Goal: Communication & Community: Answer question/provide support

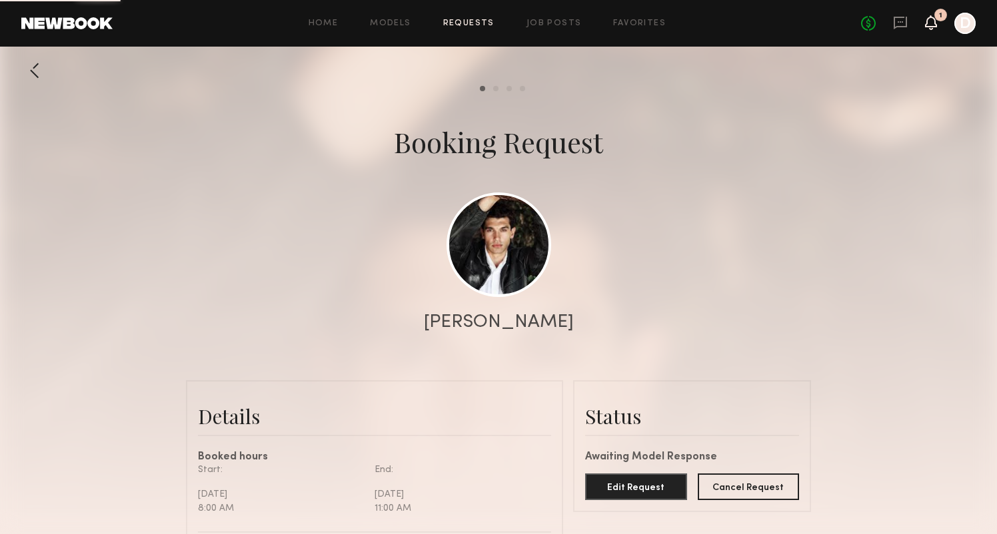
click at [931, 25] on icon at bounding box center [931, 21] width 11 height 9
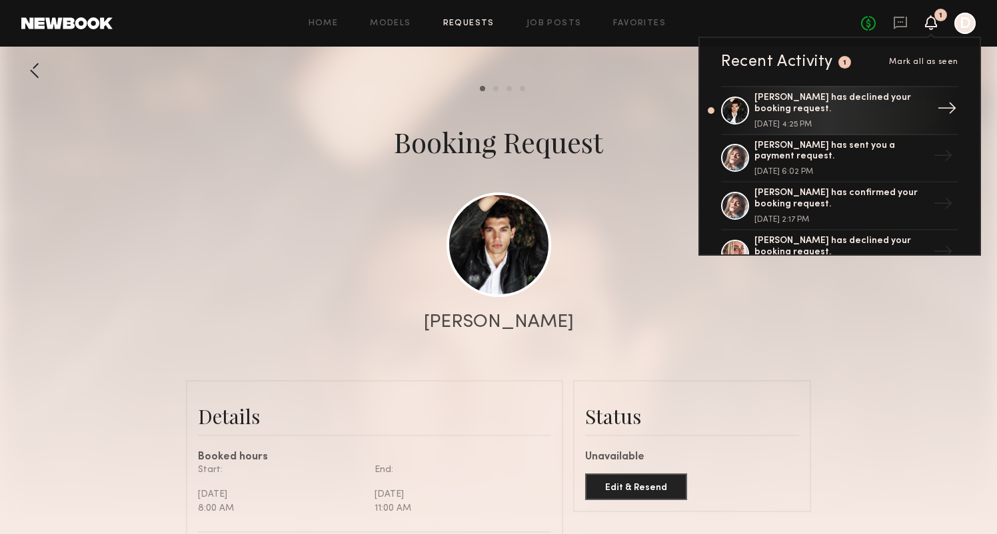
click at [855, 103] on div "[PERSON_NAME] has declined your booking request." at bounding box center [840, 104] width 173 height 23
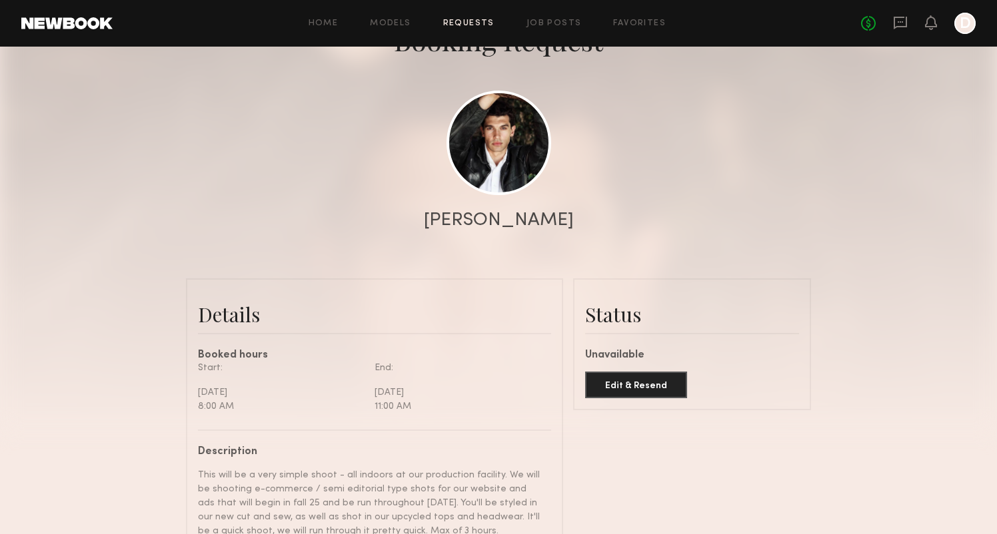
scroll to position [61, 0]
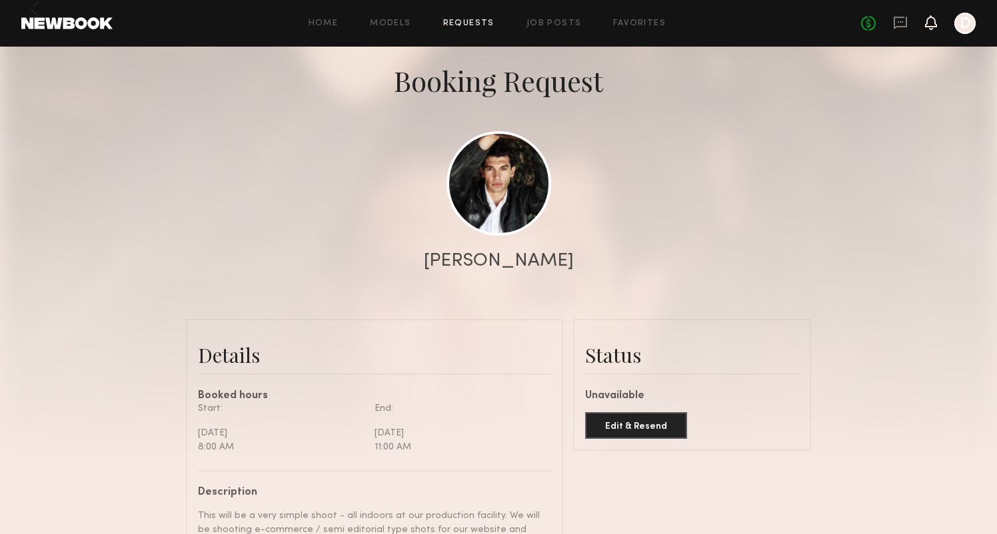
click at [933, 23] on icon at bounding box center [931, 21] width 11 height 9
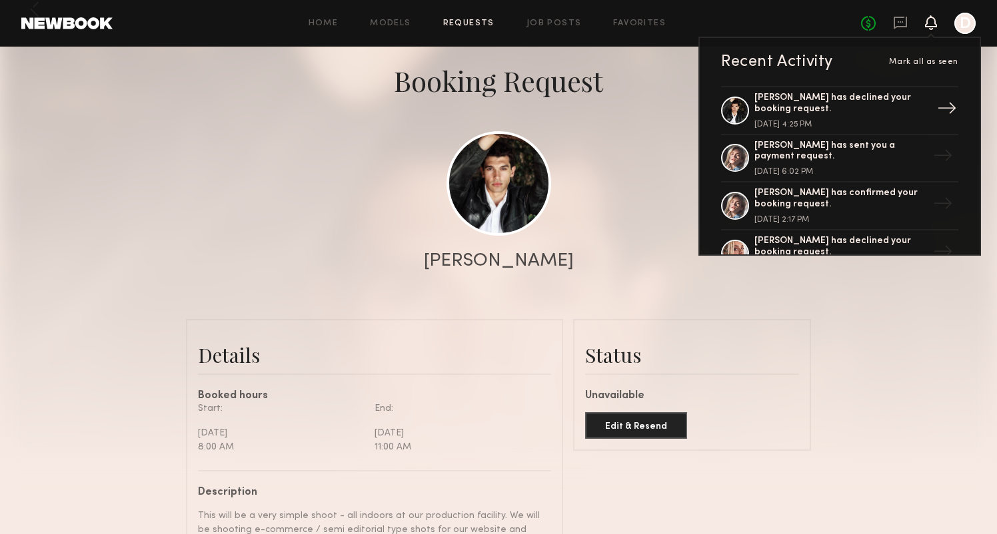
click at [801, 105] on div "[PERSON_NAME] has declined your booking request." at bounding box center [840, 104] width 173 height 23
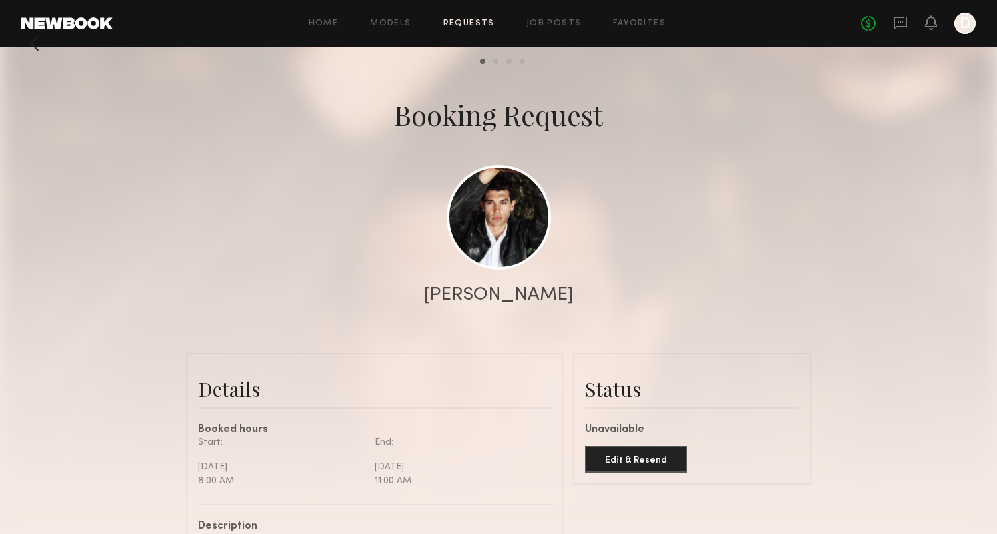
scroll to position [0, 0]
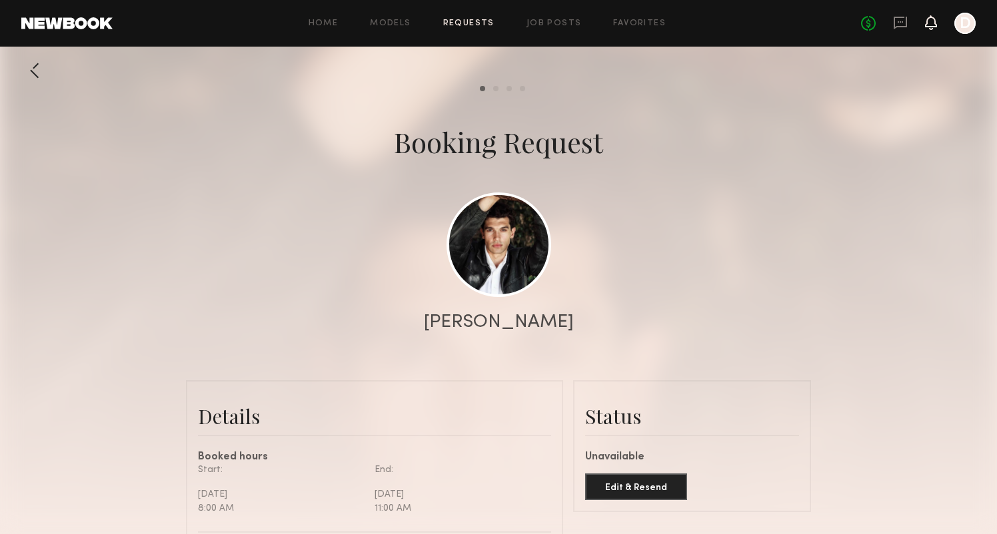
click at [930, 29] on icon at bounding box center [931, 29] width 4 height 2
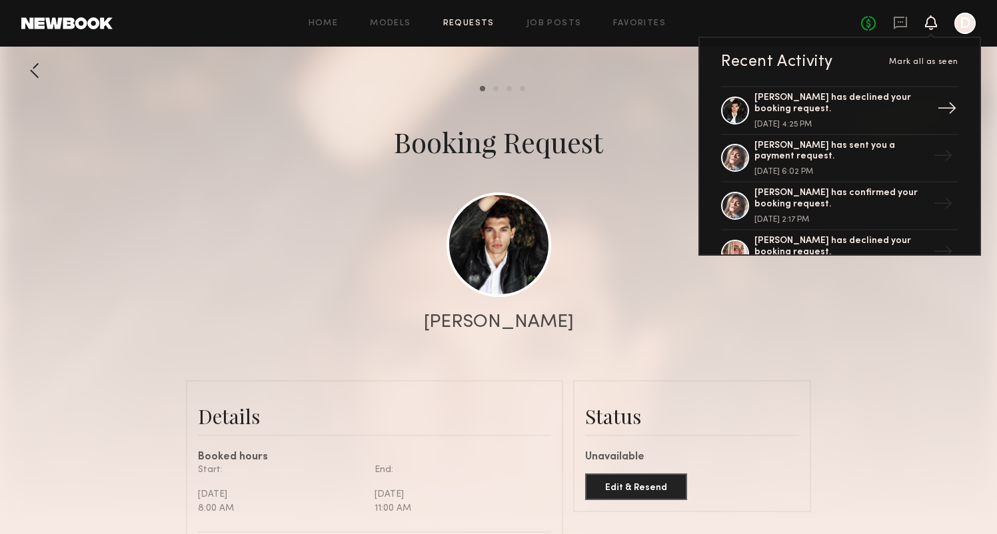
click at [943, 107] on div "→" at bounding box center [947, 110] width 31 height 35
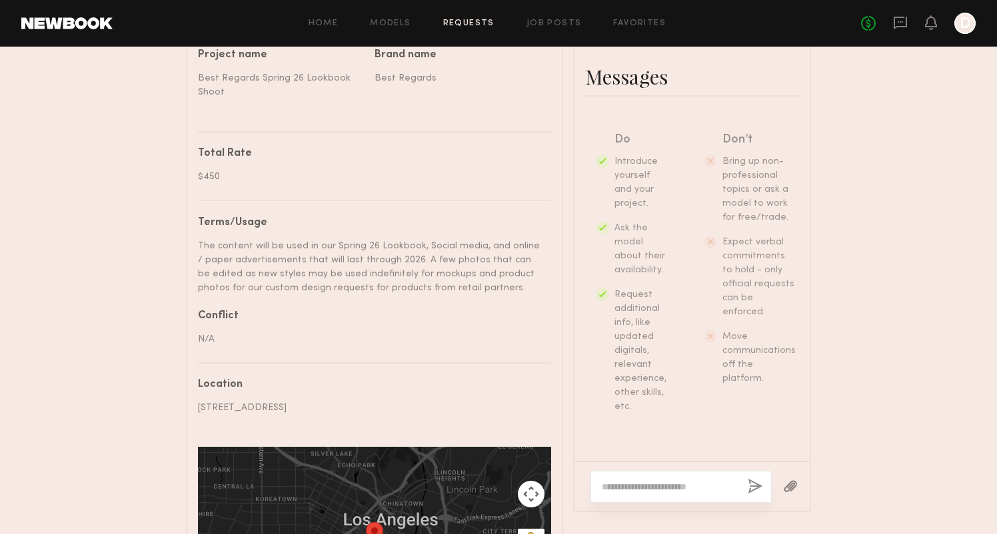
scroll to position [270, 0]
click at [658, 480] on textarea at bounding box center [669, 486] width 135 height 13
type textarea "**********"
click at [900, 16] on icon at bounding box center [900, 22] width 15 height 15
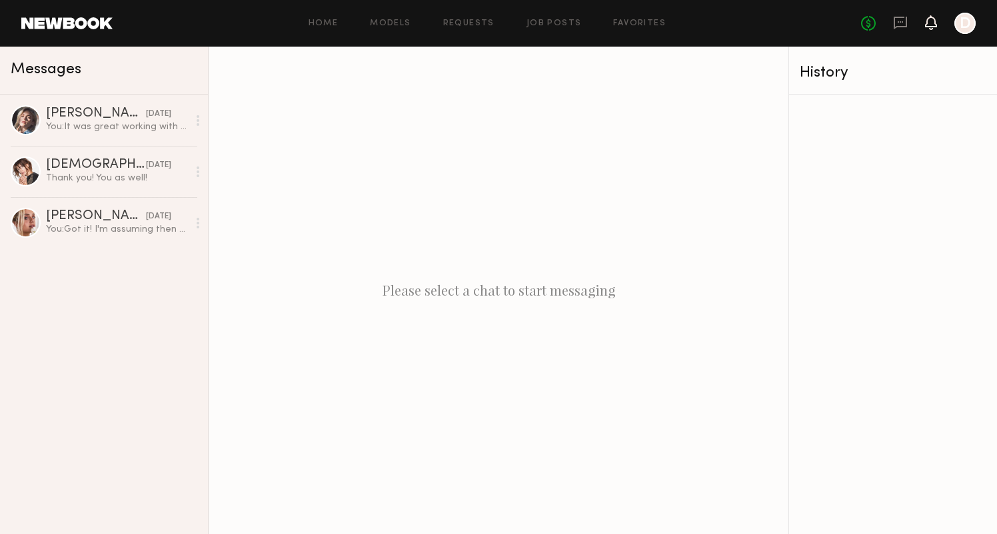
click at [934, 25] on icon at bounding box center [931, 21] width 11 height 9
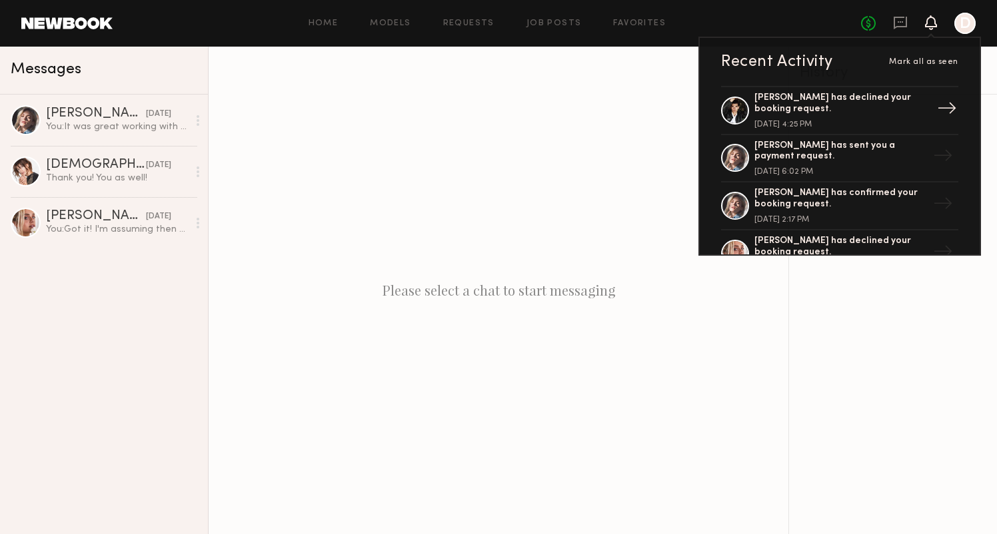
click at [901, 101] on div "[PERSON_NAME] has declined your booking request." at bounding box center [840, 104] width 173 height 23
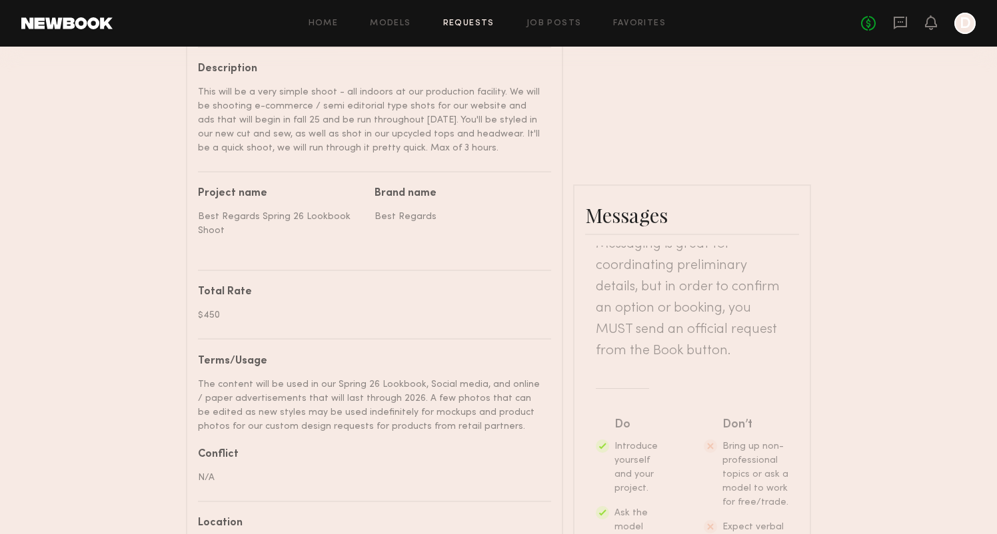
scroll to position [141, 0]
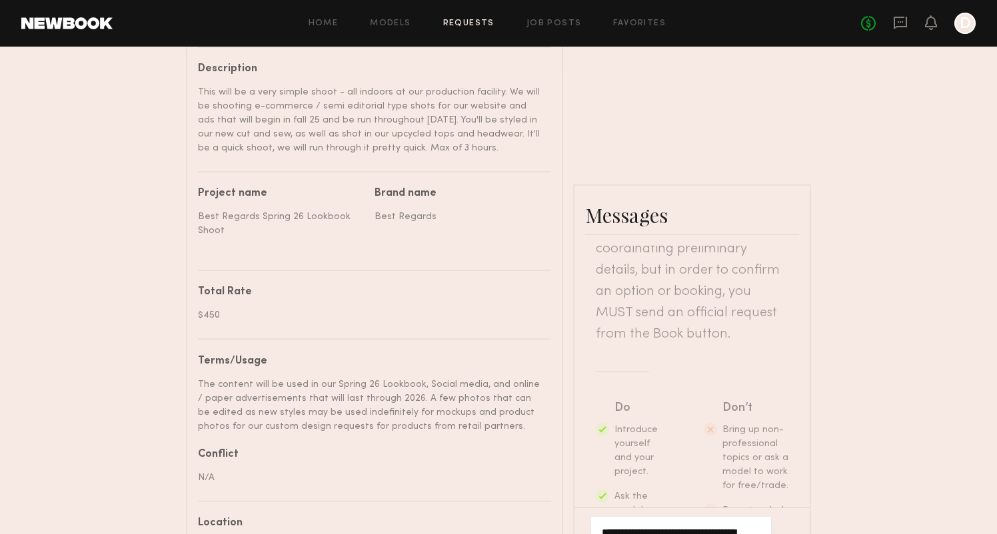
type textarea "**********"
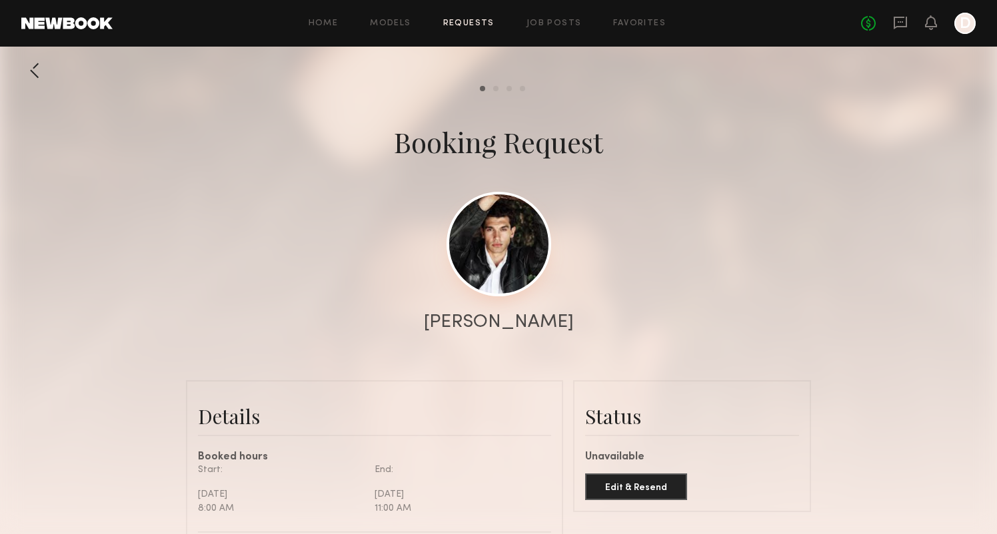
scroll to position [0, 0]
click at [492, 85] on div at bounding box center [498, 266] width 997 height 533
click at [493, 89] on div "Model response" at bounding box center [495, 88] width 5 height 5
click at [512, 89] on common-progress-item "Pay model" at bounding box center [518, 88] width 13 height 5
